Goal: Find specific page/section: Find specific page/section

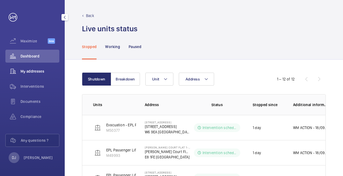
click at [31, 69] on span "My addresses" at bounding box center [40, 71] width 39 height 5
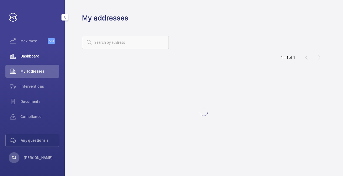
click at [39, 56] on span "Dashboard" at bounding box center [40, 55] width 39 height 5
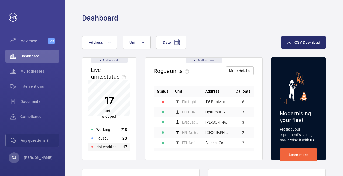
click at [115, 149] on p "Not working" at bounding box center [106, 146] width 21 height 5
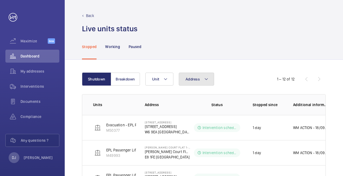
click at [193, 82] on button "Address" at bounding box center [196, 79] width 35 height 13
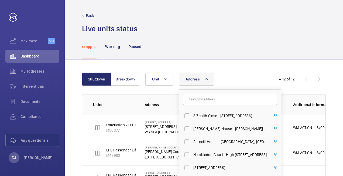
click at [205, 100] on input "text" at bounding box center [230, 99] width 94 height 11
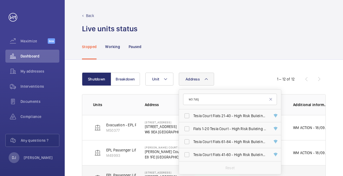
type input "w3 7dq"
click at [223, 142] on span "Tesla Court Flats [STREET_ADDRESS]" at bounding box center [231, 141] width 74 height 5
click at [193, 142] on input "Tesla Court Flats [STREET_ADDRESS]" at bounding box center [187, 141] width 11 height 11
checkbox input "true"
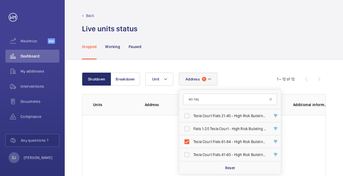
click at [245, 75] on div "Address 1 w3 [GEOGRAPHIC_DATA] 21-40 - High Risk Building - [GEOGRAPHIC_DATA] F…" at bounding box center [204, 79] width 116 height 13
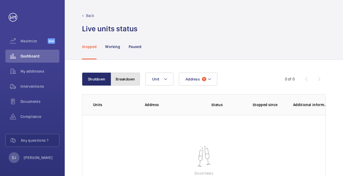
click at [129, 79] on button "Breakdown" at bounding box center [125, 79] width 29 height 13
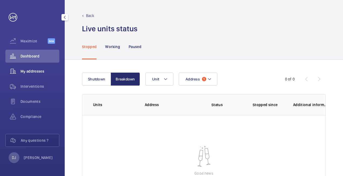
click at [40, 71] on span "My addresses" at bounding box center [40, 71] width 39 height 5
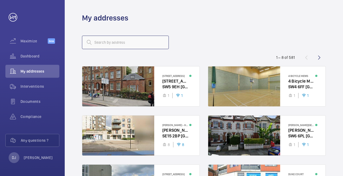
click at [132, 47] on input "text" at bounding box center [125, 43] width 87 height 14
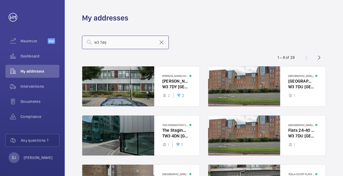
type input "w3 7dq"
click at [221, 44] on div "w3 7dq" at bounding box center [204, 42] width 244 height 13
